Goal: Entertainment & Leisure: Consume media (video, audio)

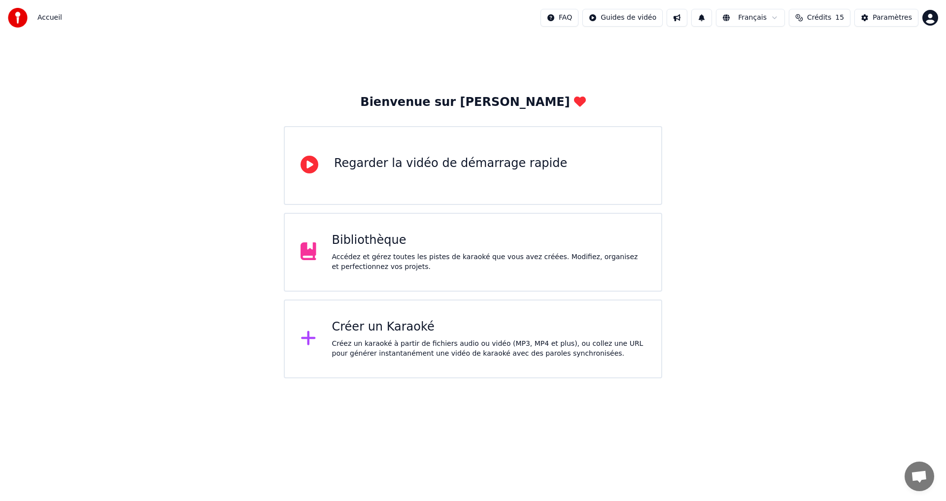
click at [379, 262] on div "Accédez et gérez toutes les pistes de karaoké que vous avez créées. Modifiez, o…" at bounding box center [489, 262] width 314 height 20
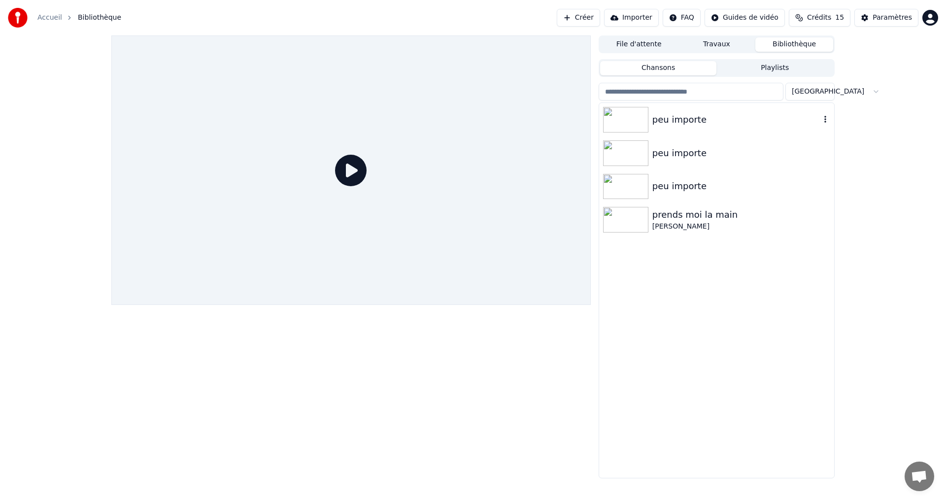
click at [625, 125] on img at bounding box center [625, 120] width 45 height 26
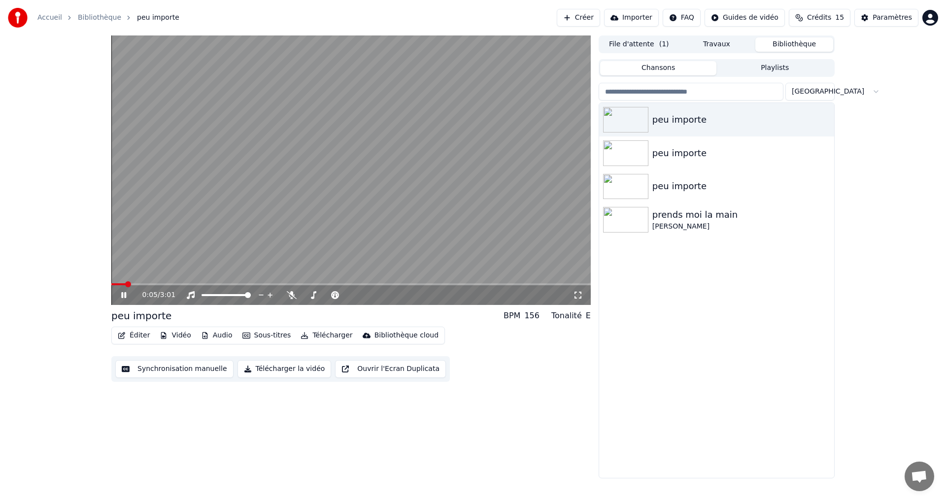
click at [192, 284] on span at bounding box center [350, 284] width 479 height 2
click at [291, 283] on span at bounding box center [350, 284] width 479 height 2
click at [360, 285] on span at bounding box center [350, 284] width 479 height 2
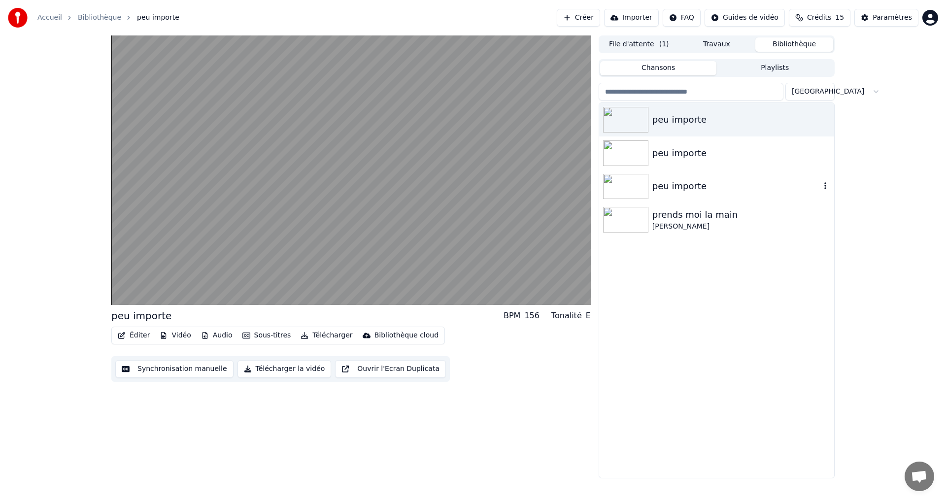
click at [660, 182] on div "peu importe" at bounding box center [736, 186] width 168 height 14
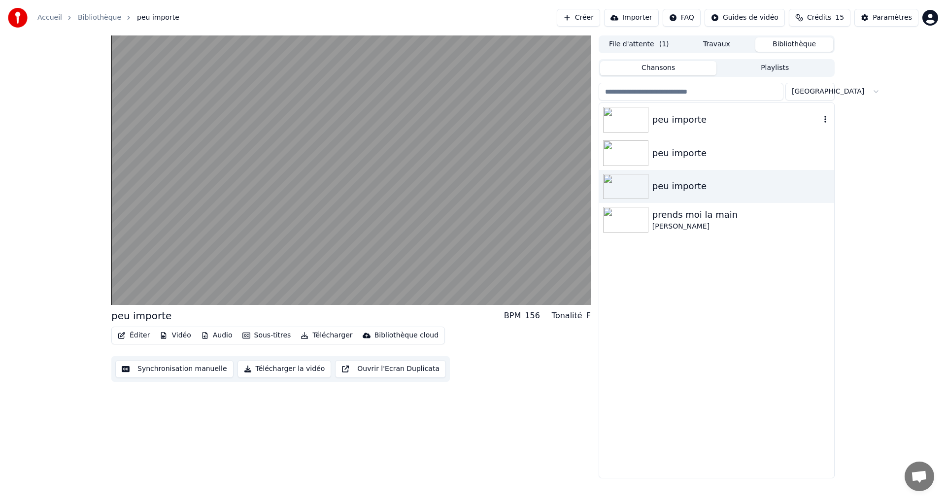
click at [629, 109] on div "peu importe" at bounding box center [716, 119] width 235 height 33
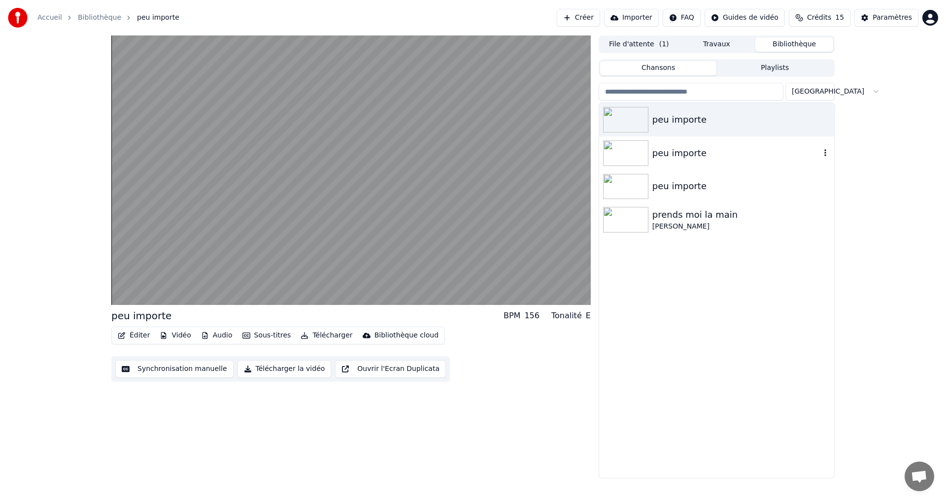
click at [630, 155] on img at bounding box center [625, 153] width 45 height 26
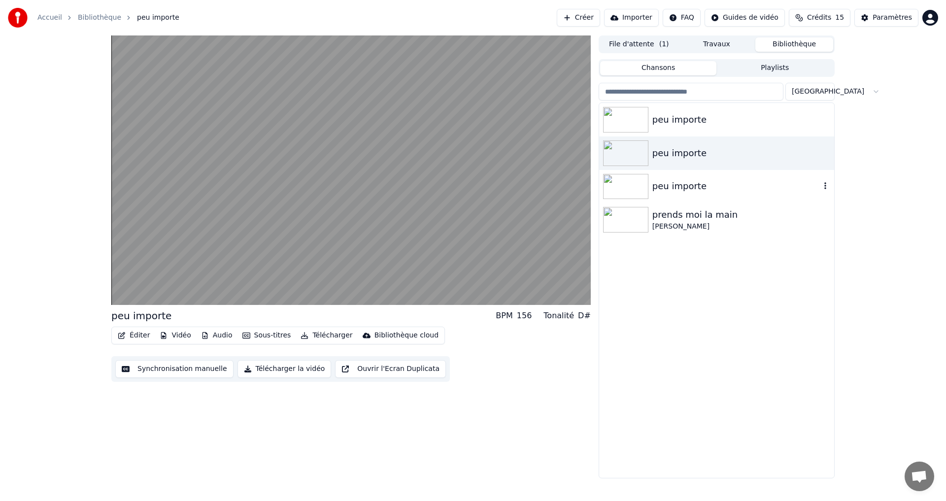
click at [628, 185] on img at bounding box center [625, 187] width 45 height 26
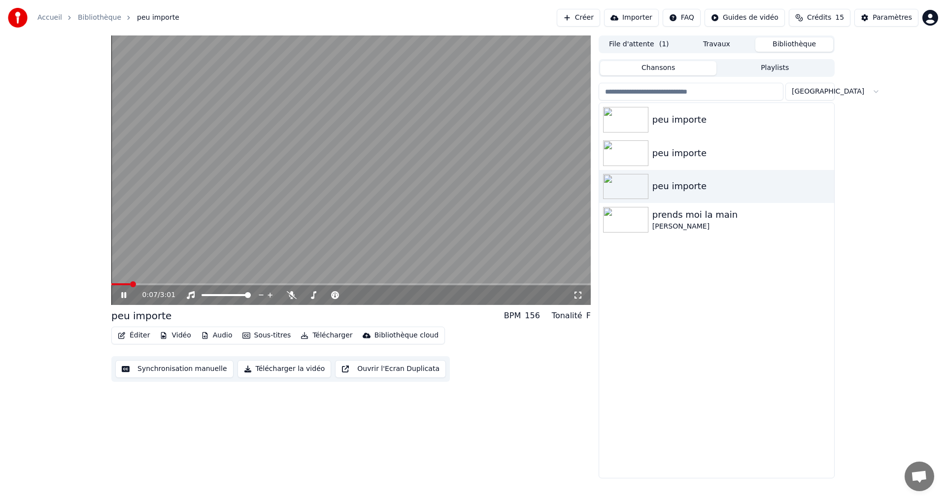
click at [121, 292] on icon at bounding box center [130, 295] width 23 height 8
